Goal: Information Seeking & Learning: Learn about a topic

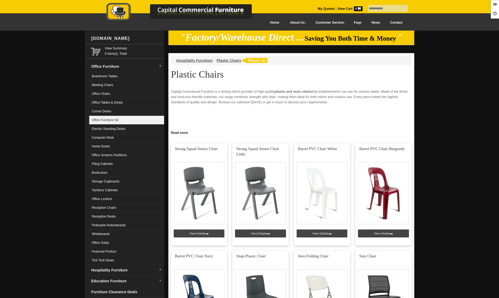
click at [128, 121] on link "Office Furniture NZ" at bounding box center [126, 120] width 75 height 9
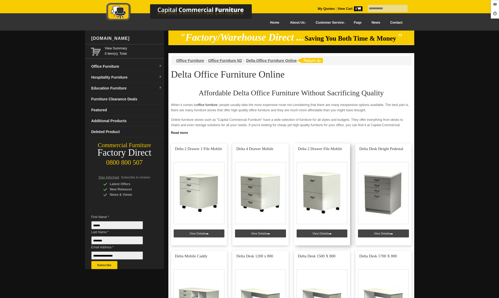
scroll to position [93, 0]
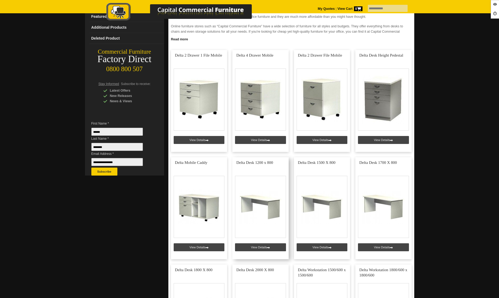
click at [265, 246] on link at bounding box center [260, 208] width 56 height 102
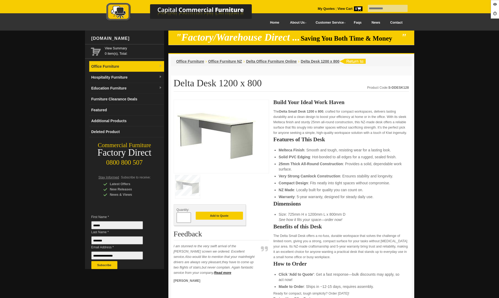
click at [123, 70] on link "Office Furniture" at bounding box center [126, 66] width 75 height 11
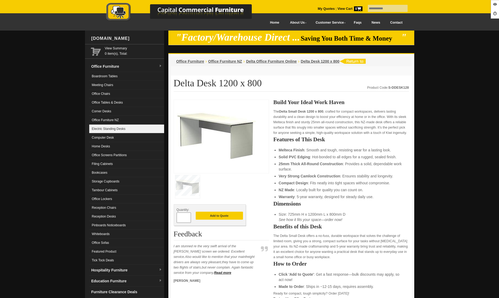
click at [120, 127] on link "Electric Standing Desks" at bounding box center [126, 129] width 75 height 9
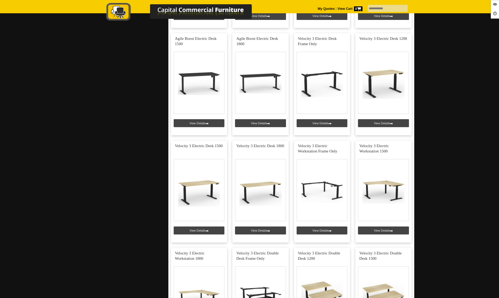
scroll to position [708, 0]
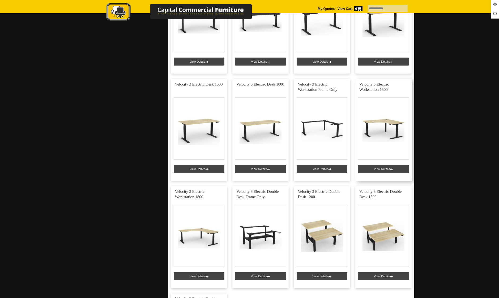
click at [384, 168] on link at bounding box center [383, 130] width 56 height 102
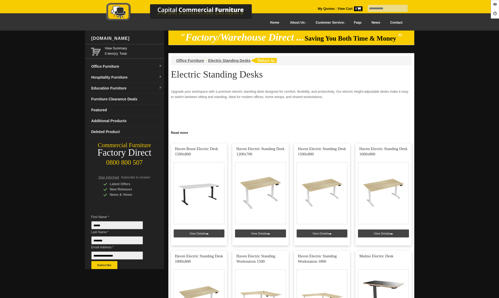
scroll to position [708, 0]
